Goal: Task Accomplishment & Management: Book appointment/travel/reservation

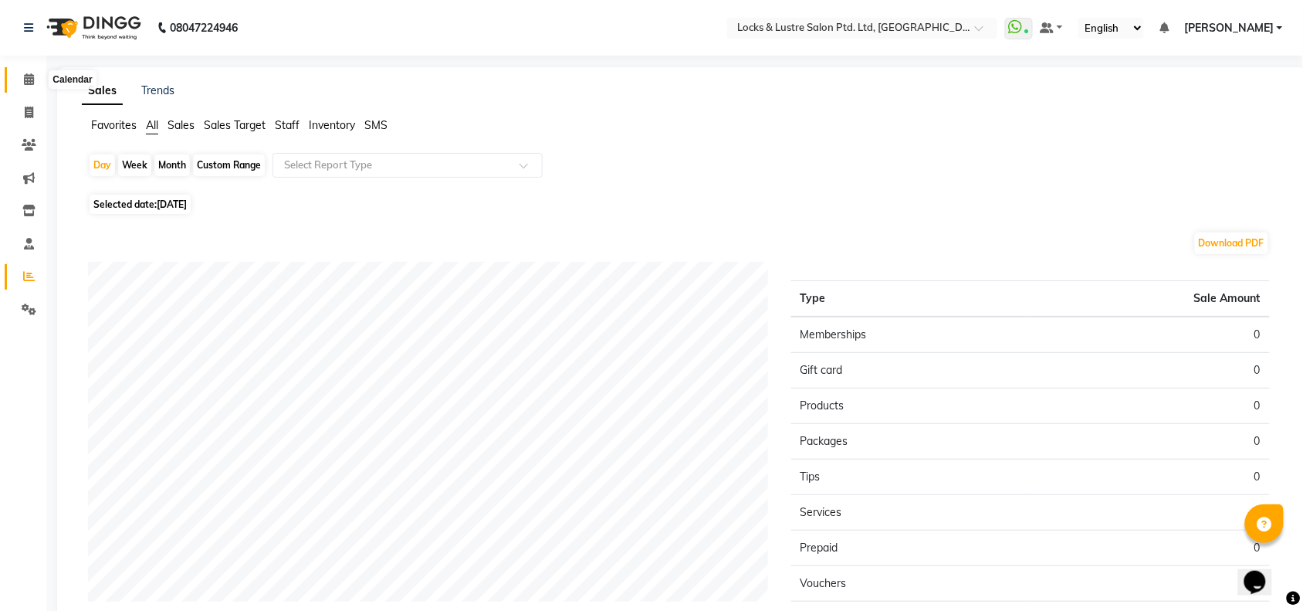
click at [32, 79] on icon at bounding box center [29, 79] width 10 height 12
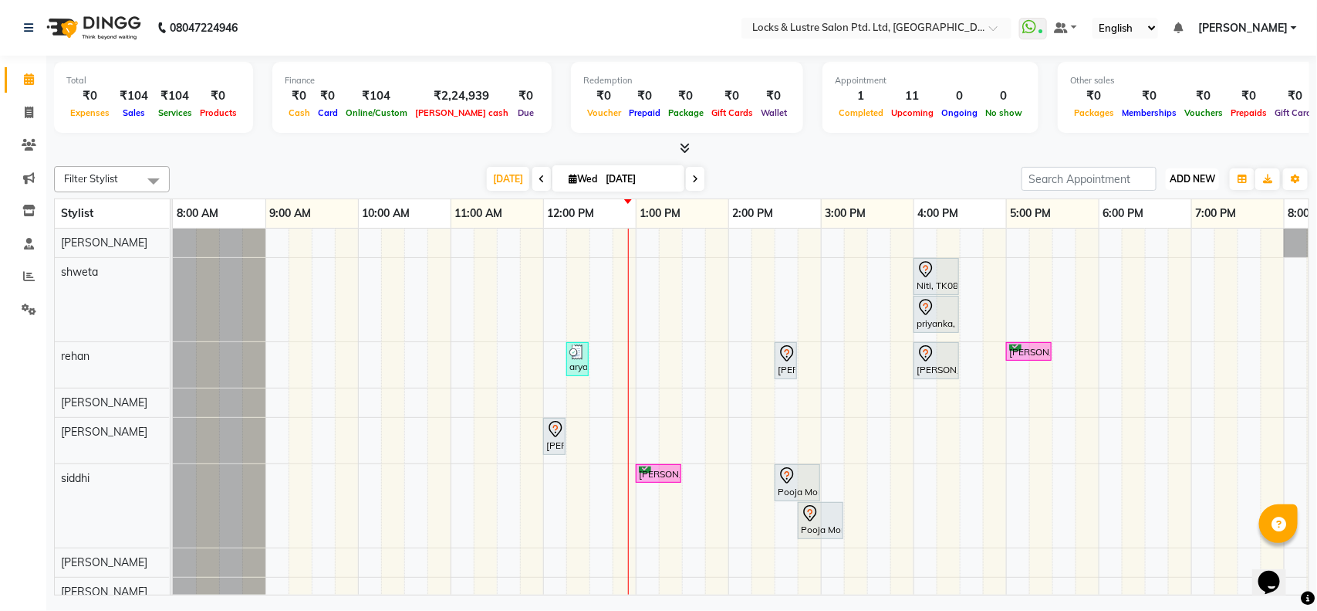
click at [1181, 187] on button "ADD NEW Toggle Dropdown" at bounding box center [1192, 179] width 53 height 22
click at [1162, 208] on button "Add Appointment" at bounding box center [1159, 208] width 122 height 20
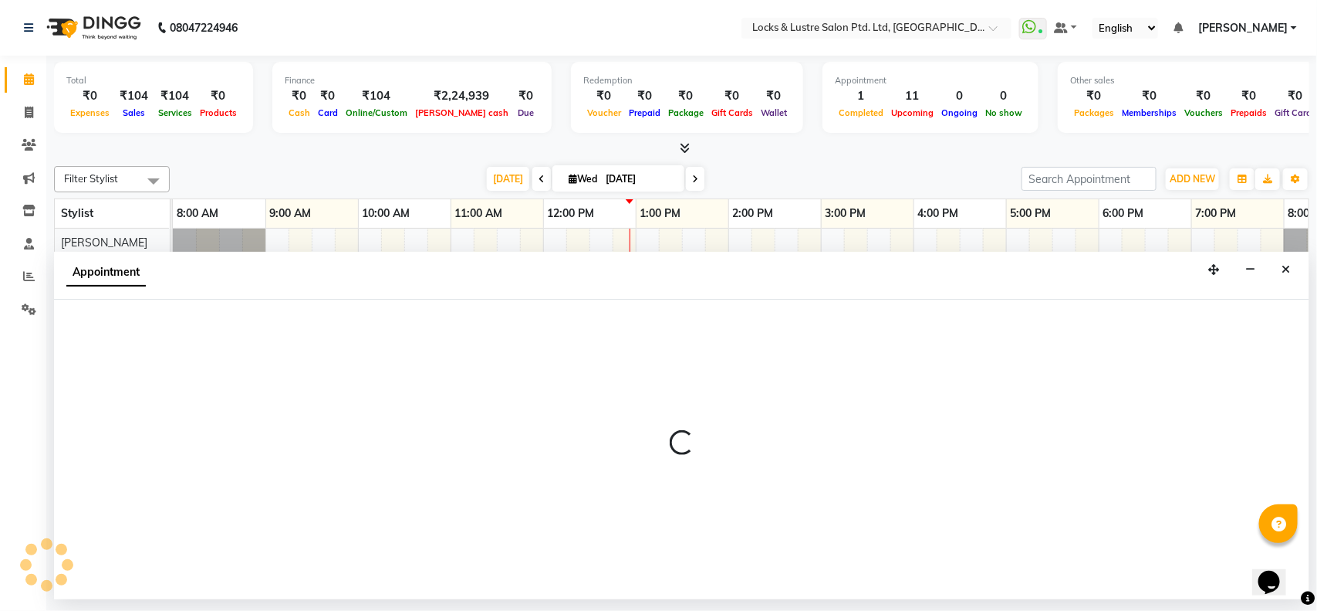
select select "540"
select select "tentative"
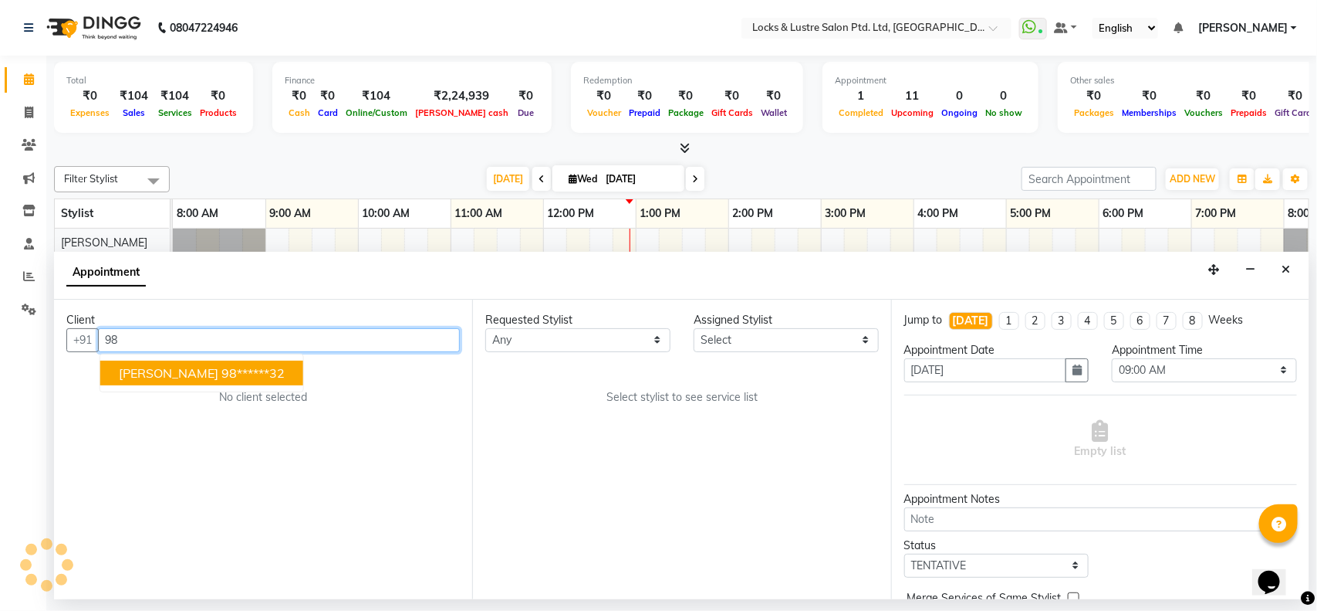
type input "9"
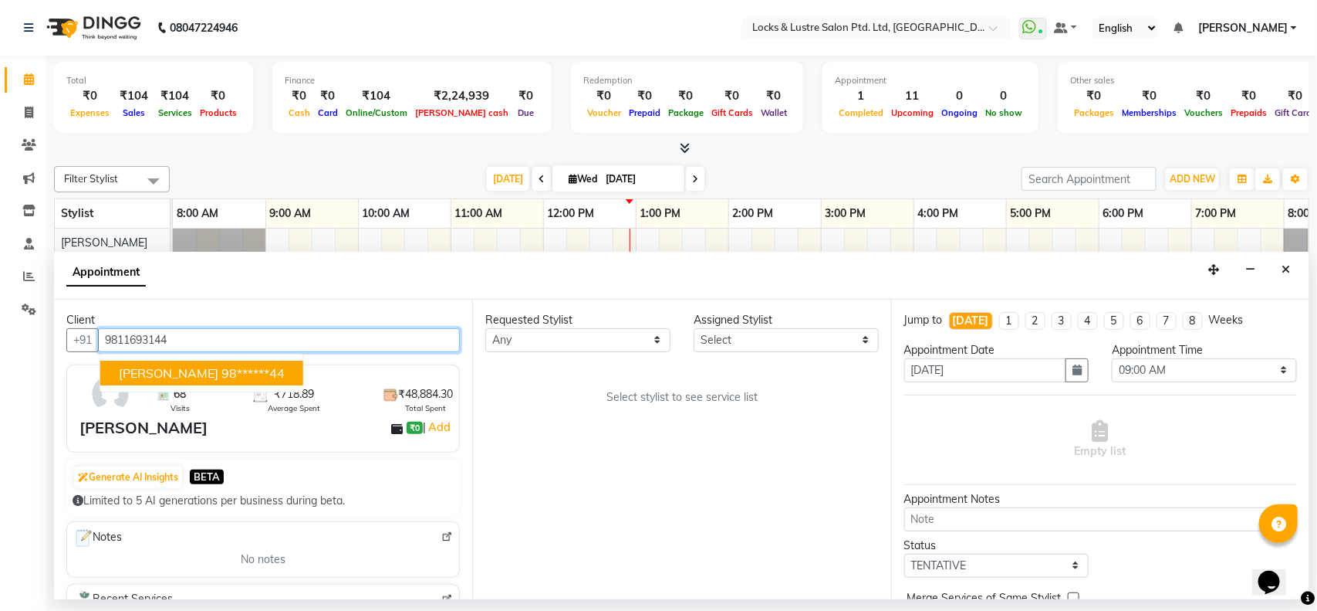
click at [222, 368] on ngb-highlight "98******44" at bounding box center [253, 372] width 63 height 15
type input "98******44"
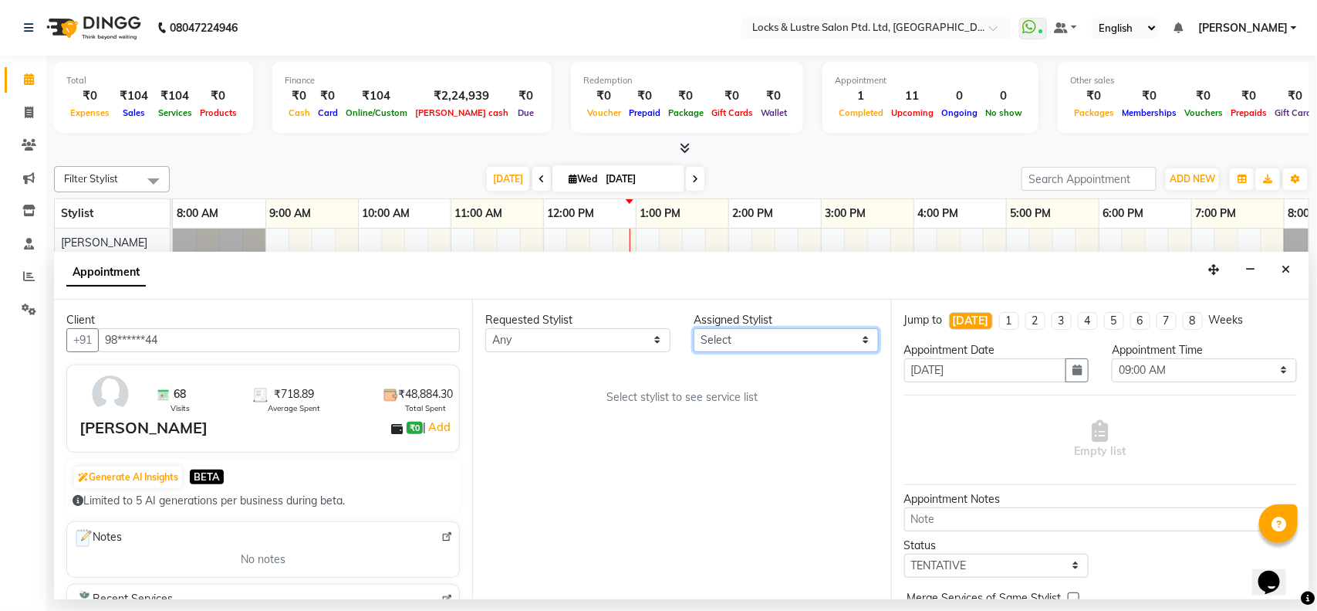
click at [760, 338] on select "Select [PERSON_NAME] [PERSON_NAME] [PERSON_NAME] [PERSON_NAME] [PERSON_NAME] sh…" at bounding box center [786, 340] width 185 height 24
click at [694, 328] on select "Select [PERSON_NAME] [PERSON_NAME] [PERSON_NAME] [PERSON_NAME] [PERSON_NAME] sh…" at bounding box center [786, 340] width 185 height 24
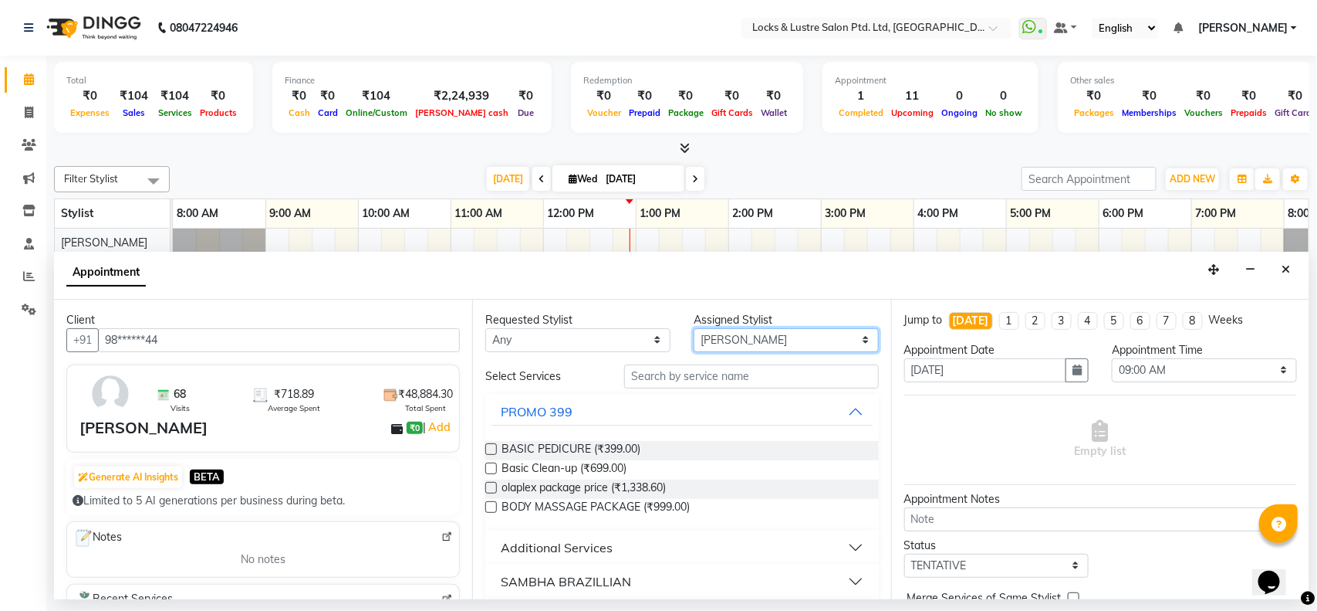
click at [760, 340] on select "Select [PERSON_NAME] [PERSON_NAME] [PERSON_NAME] [PERSON_NAME] [PERSON_NAME] sh…" at bounding box center [786, 340] width 185 height 24
select select "62982"
click at [694, 328] on select "Select [PERSON_NAME] [PERSON_NAME] [PERSON_NAME] [PERSON_NAME] [PERSON_NAME] sh…" at bounding box center [786, 340] width 185 height 24
click at [727, 376] on input "text" at bounding box center [751, 376] width 255 height 24
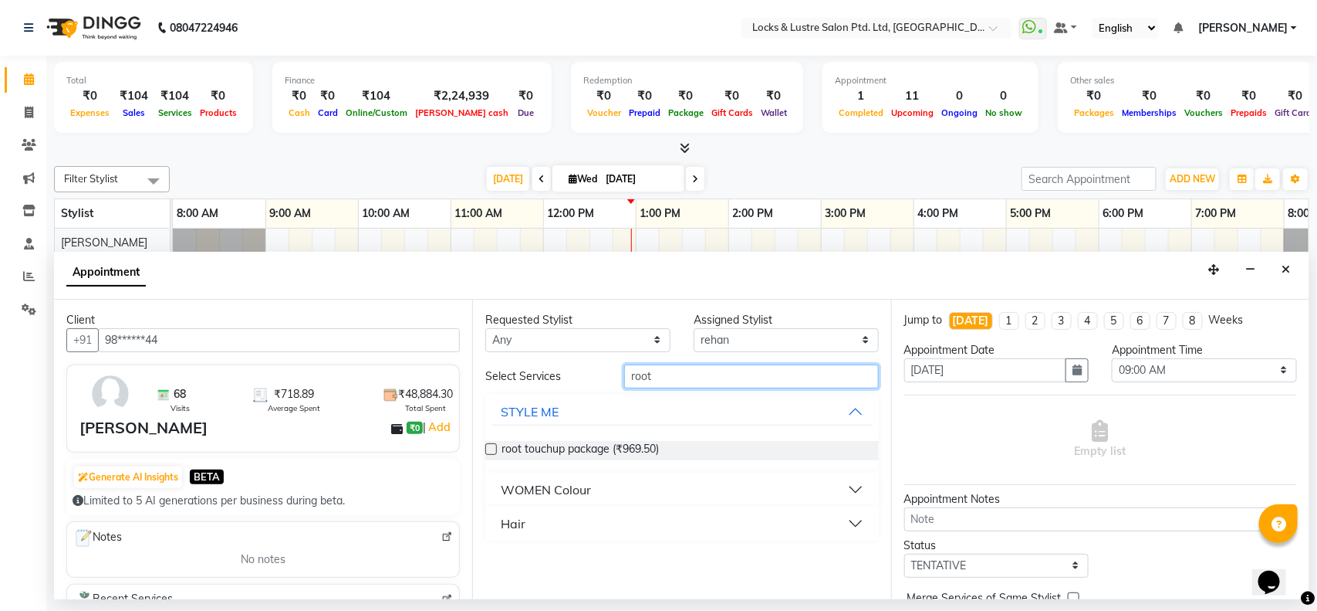
type input "root"
click at [492, 448] on label at bounding box center [491, 449] width 12 height 12
click at [492, 448] on input "checkbox" at bounding box center [490, 450] width 10 height 10
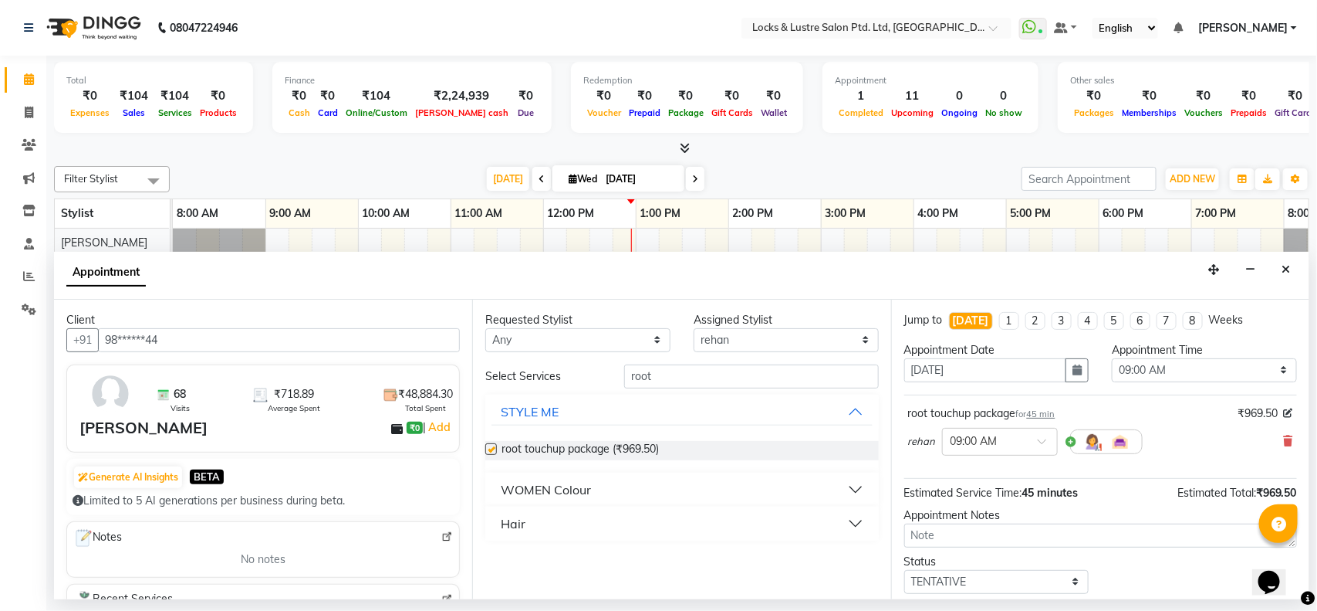
checkbox input "false"
click at [1028, 445] on div at bounding box center [1000, 440] width 114 height 16
click at [978, 490] on div "01:30 PM" at bounding box center [1000, 489] width 114 height 29
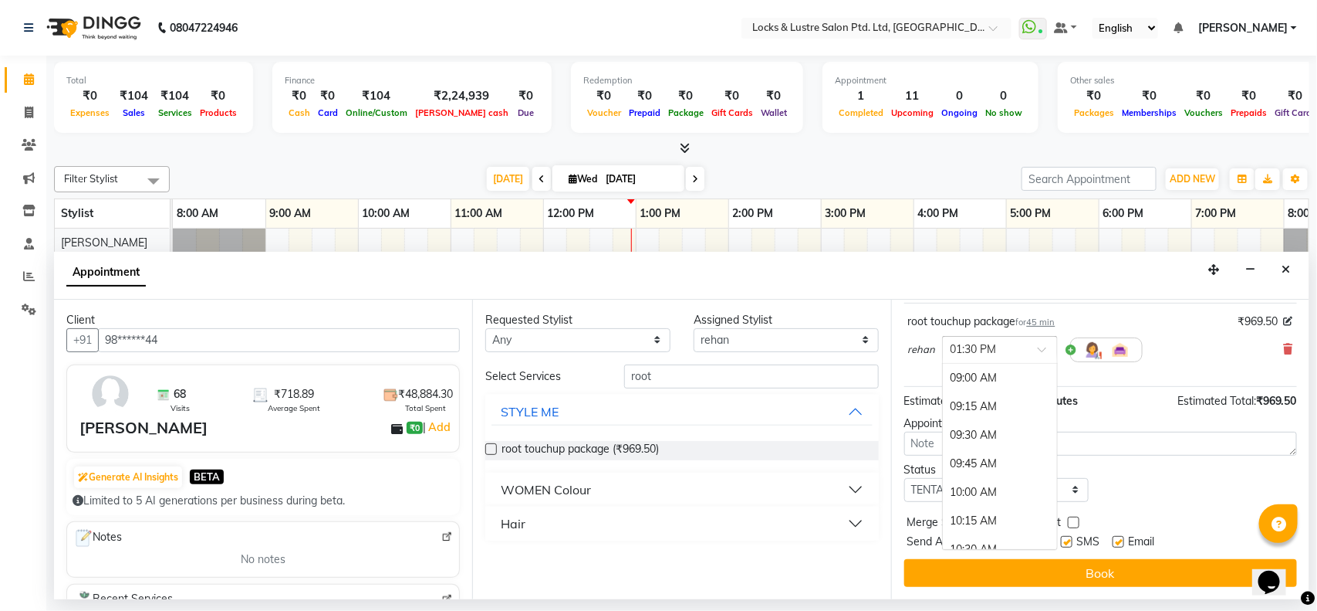
click at [1006, 351] on input "text" at bounding box center [985, 348] width 68 height 16
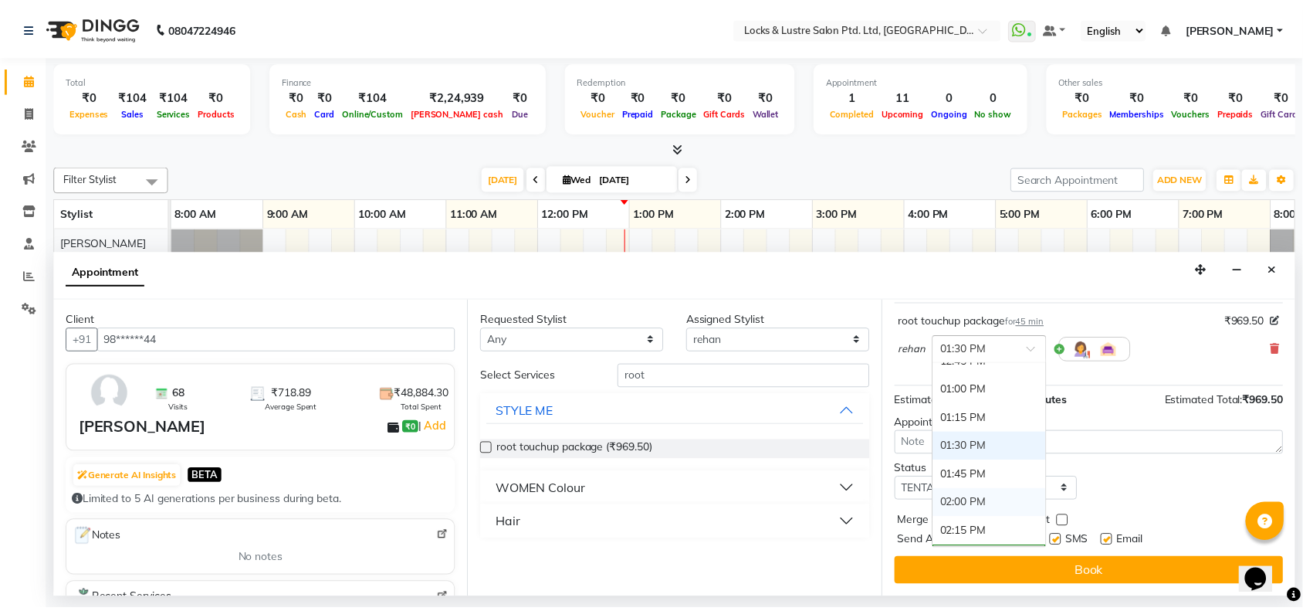
scroll to position [445, 0]
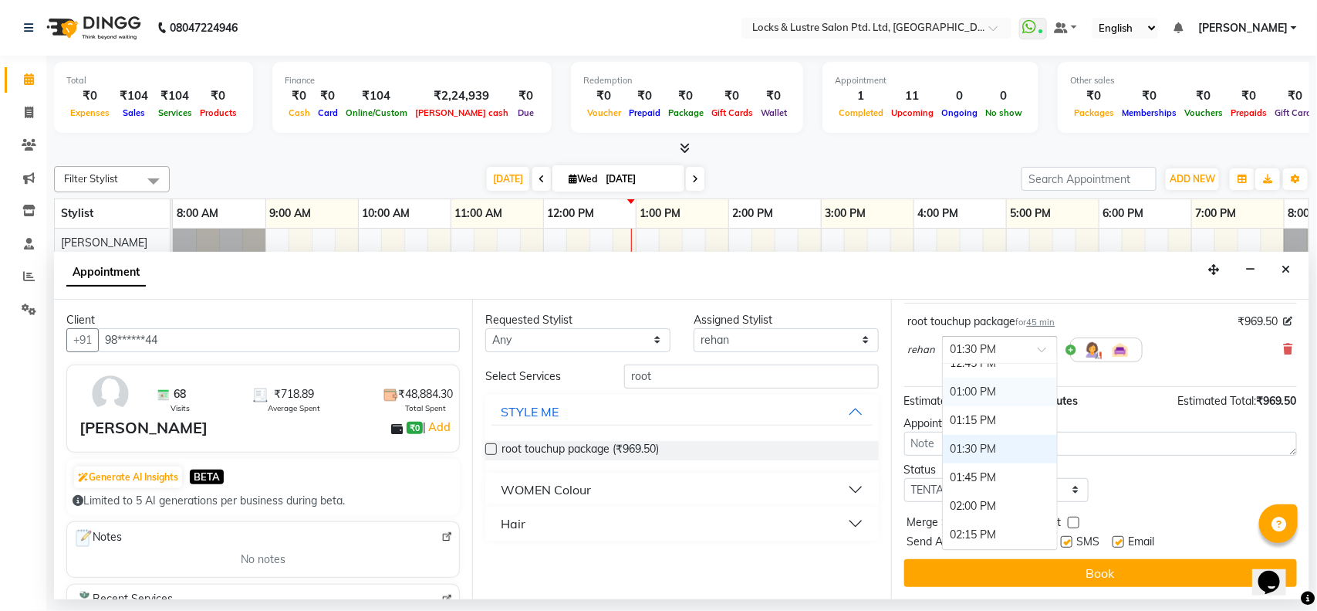
click at [966, 391] on div "01:00 PM" at bounding box center [1000, 391] width 114 height 29
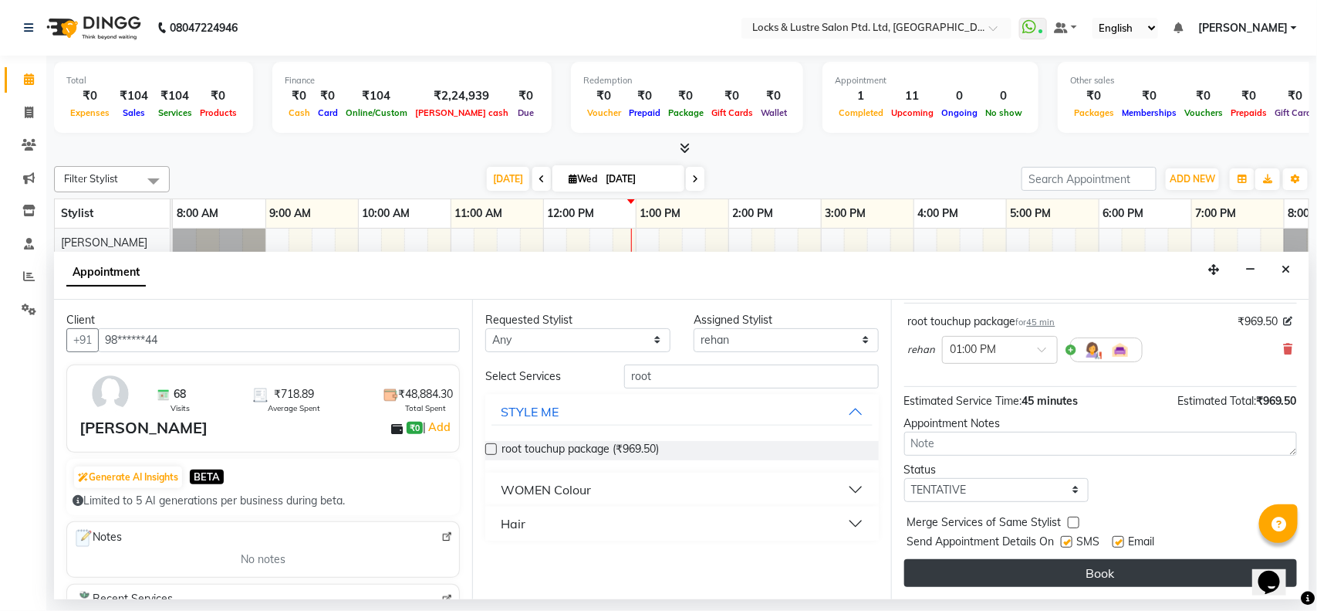
click at [1036, 579] on button "Book" at bounding box center [1101, 573] width 393 height 28
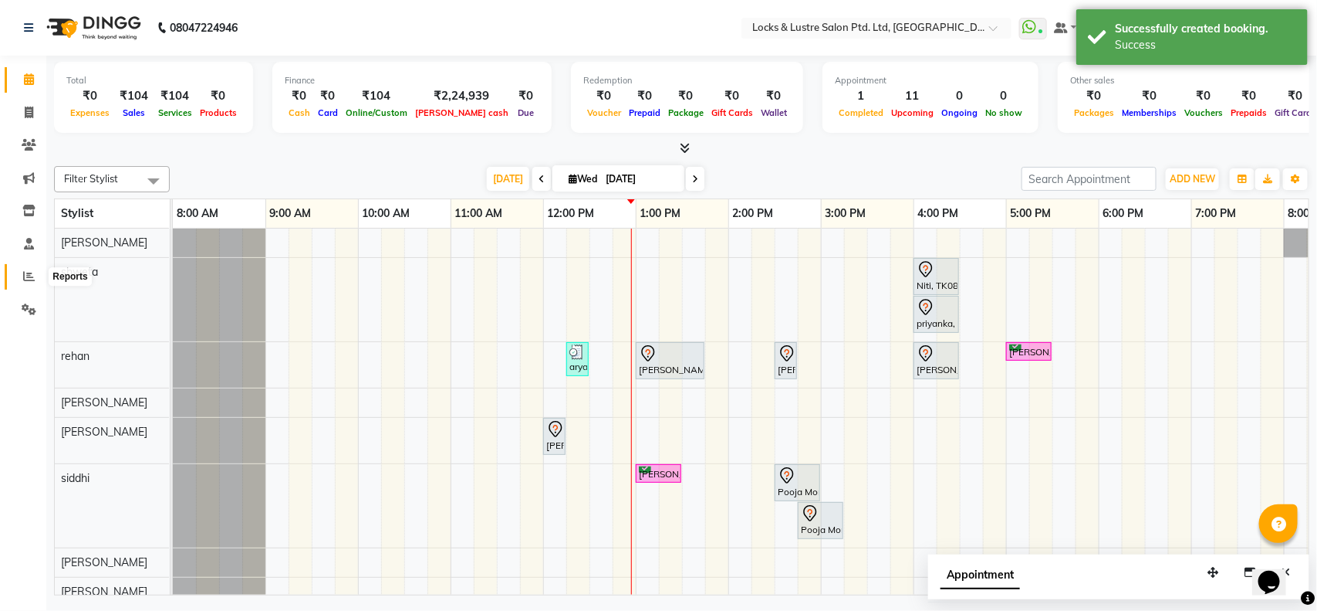
click at [25, 271] on icon at bounding box center [29, 276] width 12 height 12
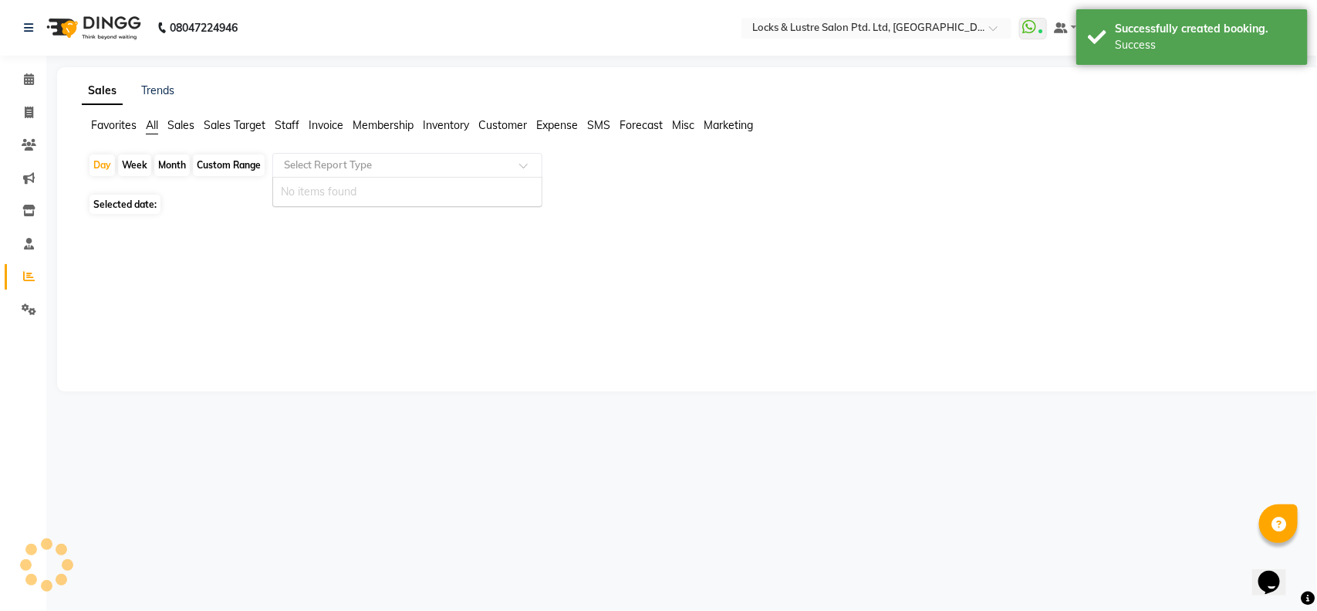
click at [313, 170] on input "text" at bounding box center [392, 164] width 222 height 15
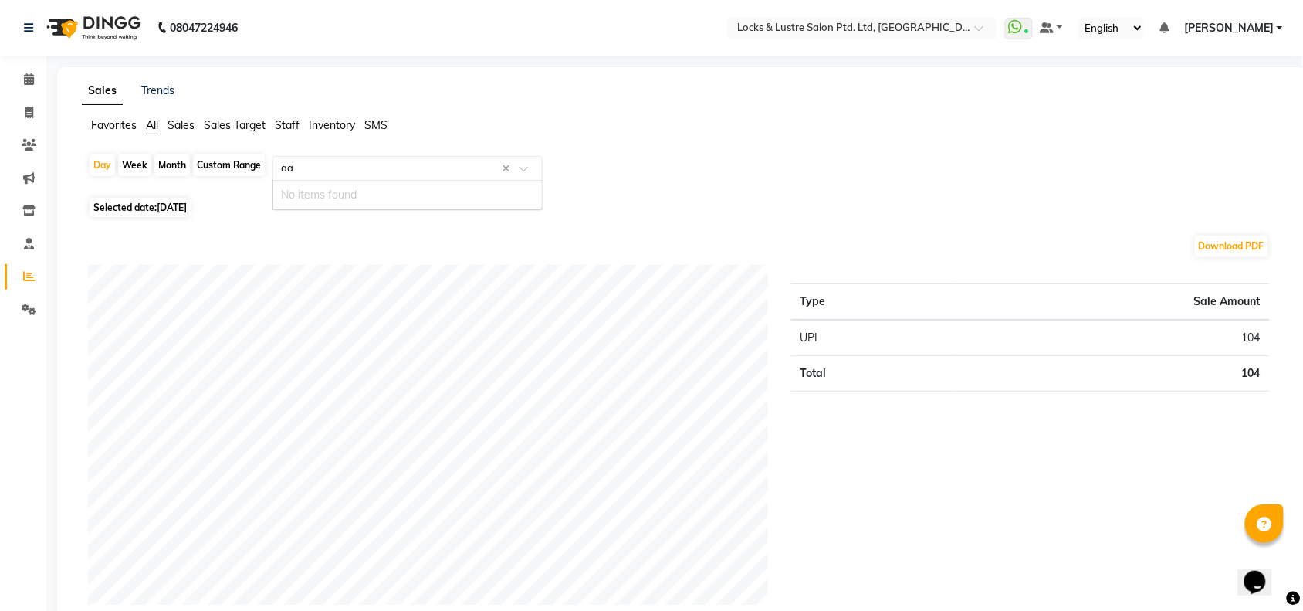
type input "a"
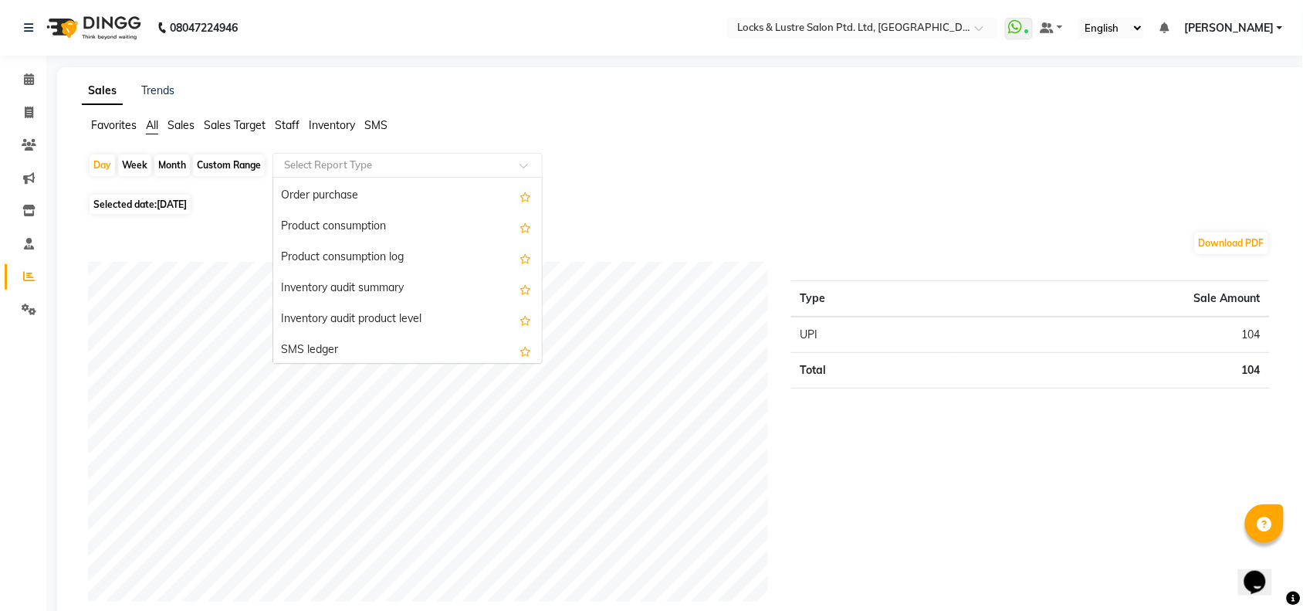
scroll to position [1727, 0]
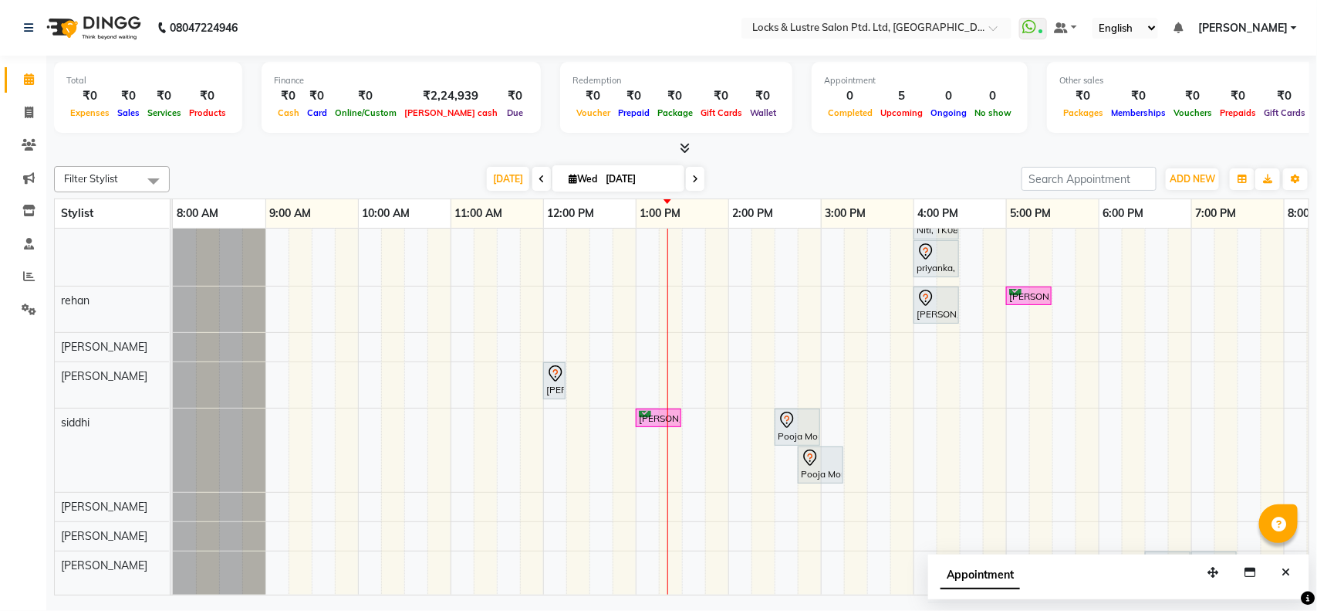
scroll to position [104, 0]
